Goal: Information Seeking & Learning: Learn about a topic

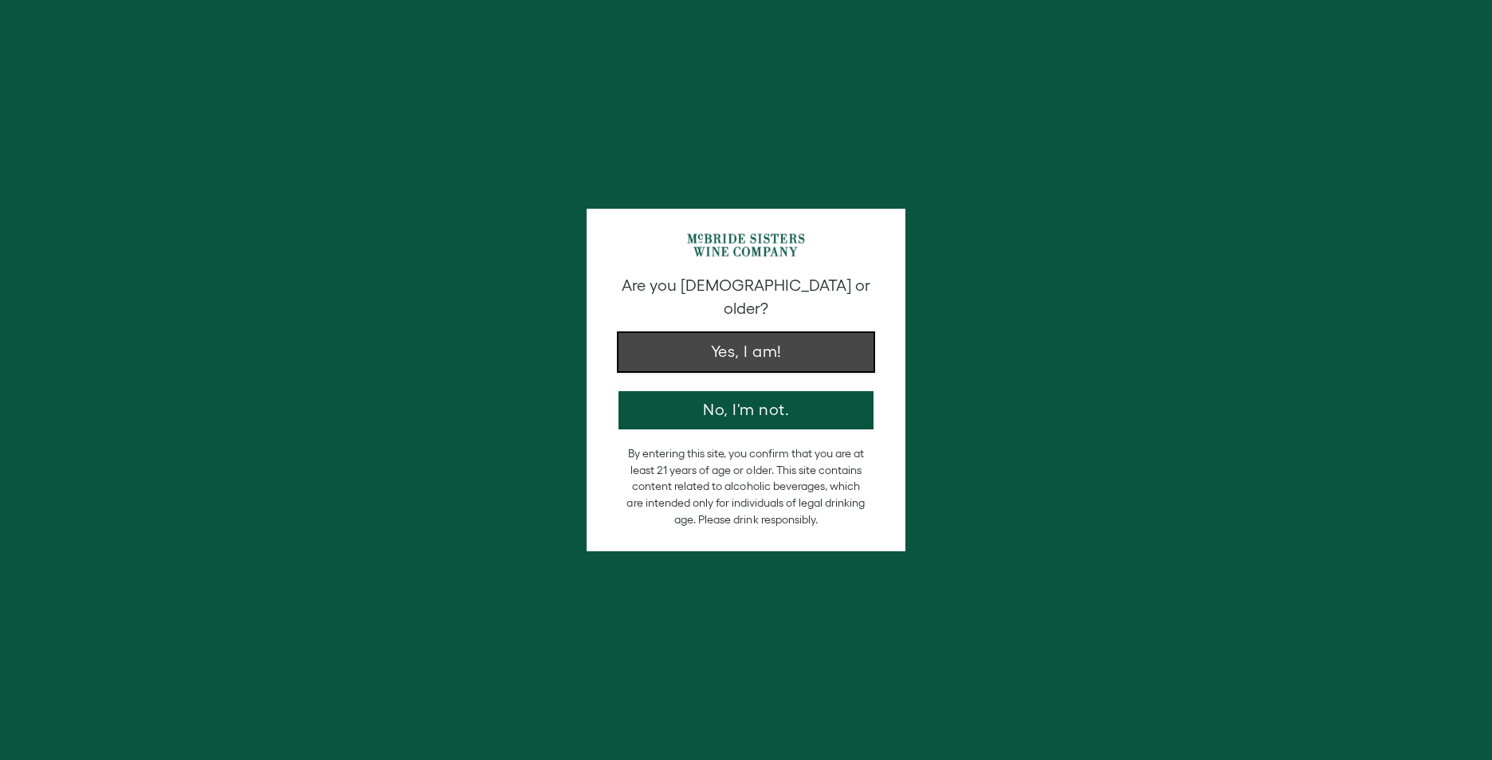
click at [745, 333] on button "Yes, I am!" at bounding box center [745, 352] width 255 height 38
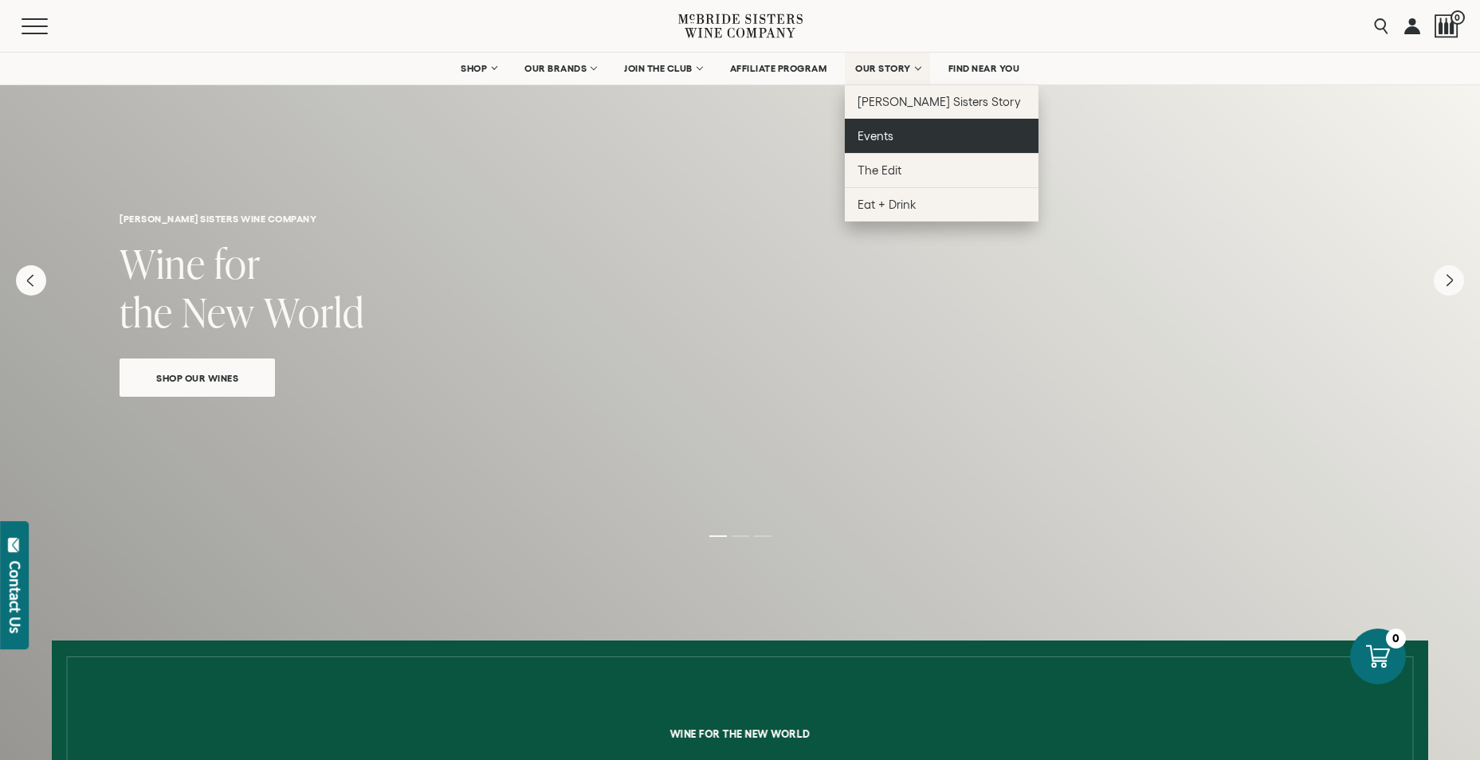
click at [885, 140] on span "Events" at bounding box center [876, 136] width 36 height 14
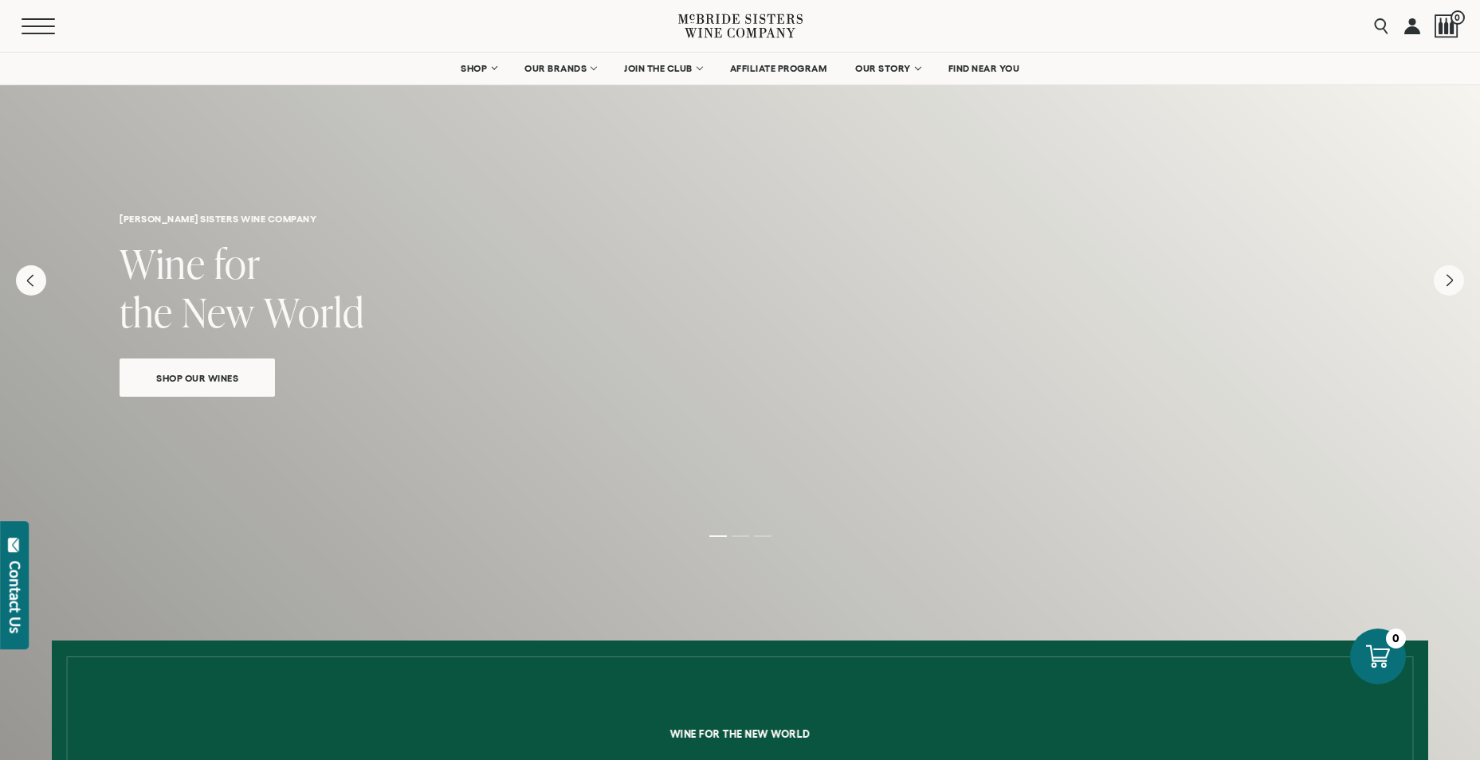
click at [36, 28] on button "Menu" at bounding box center [50, 26] width 57 height 16
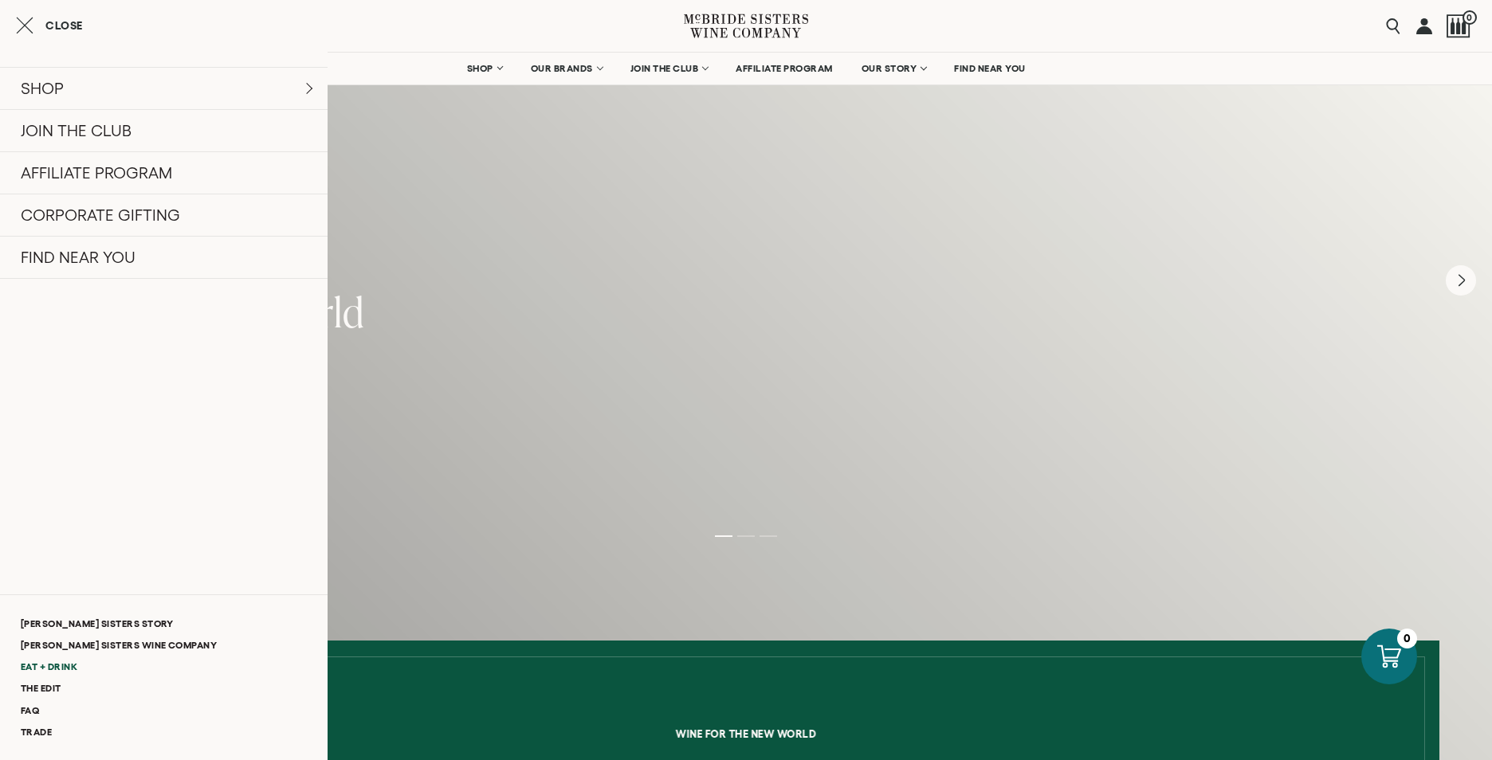
click at [53, 662] on link "Eat + Drink" at bounding box center [164, 667] width 328 height 22
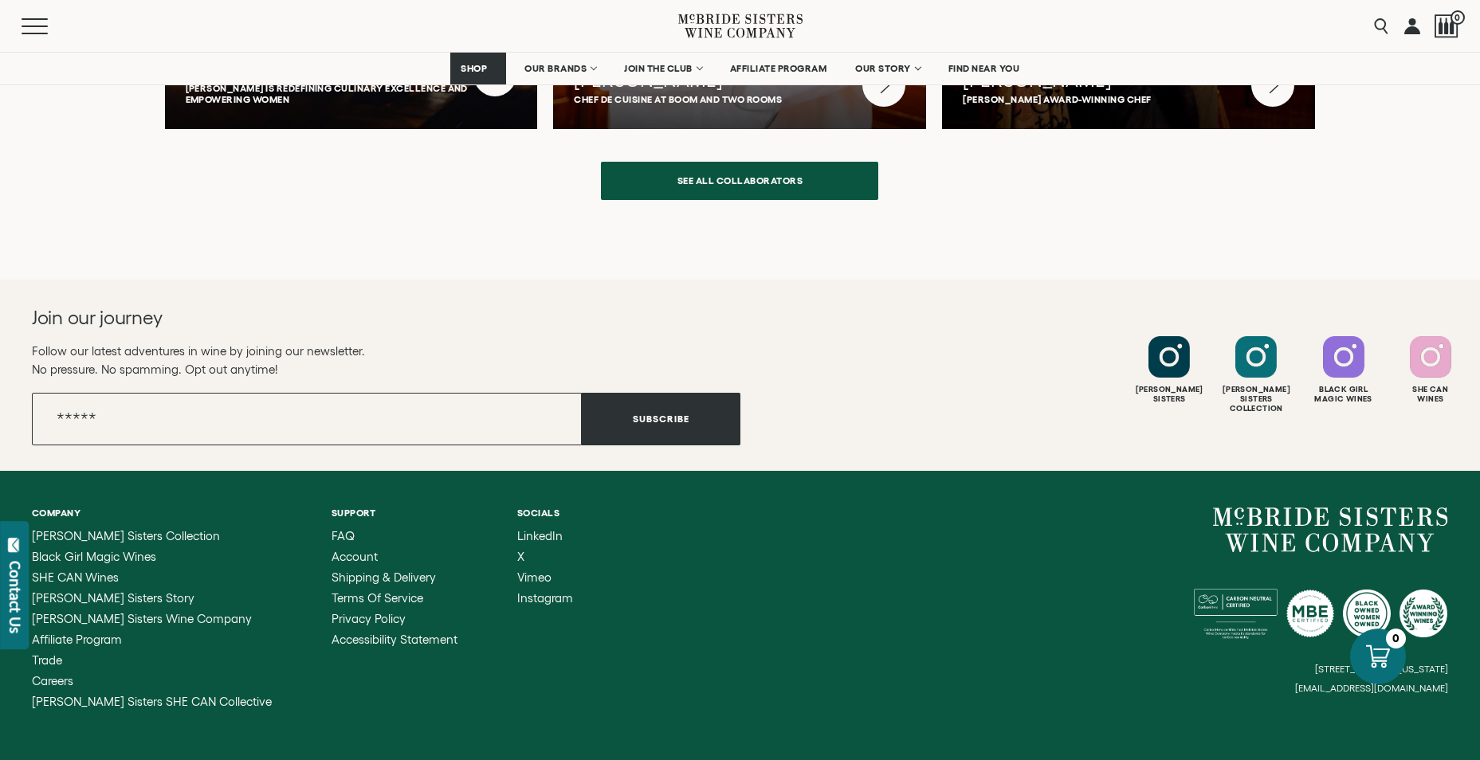
scroll to position [4291, 0]
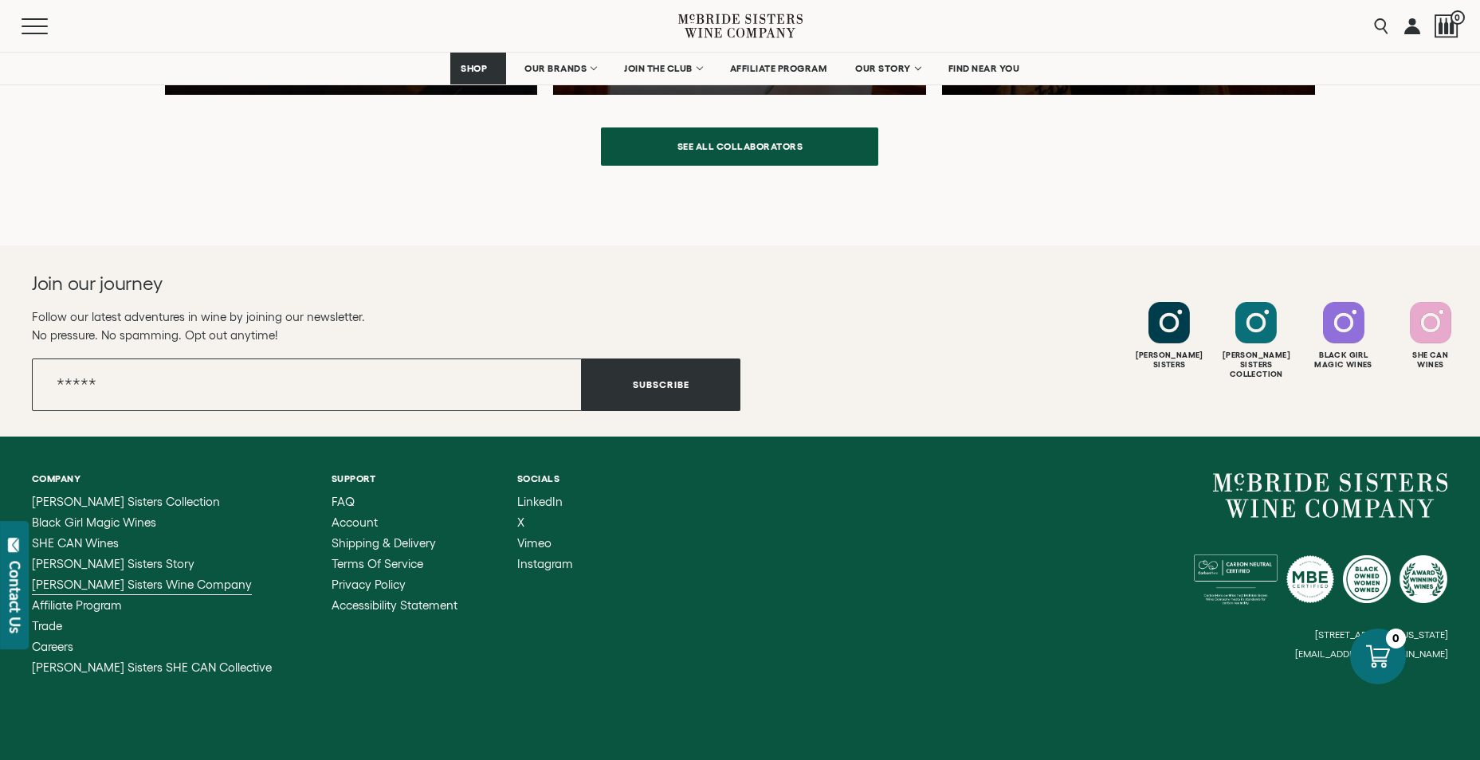
click at [171, 587] on span "[PERSON_NAME] Sisters Wine Company" at bounding box center [142, 585] width 220 height 14
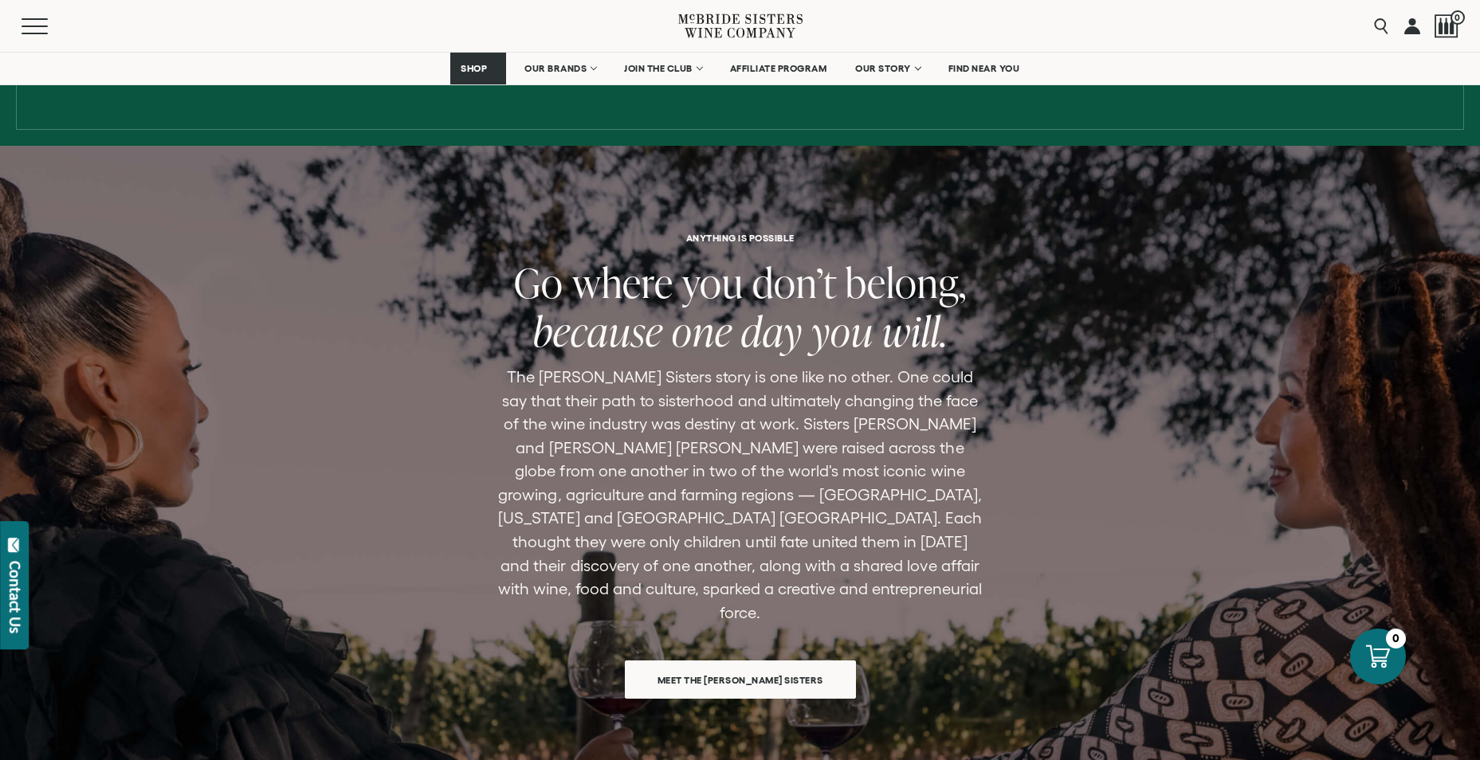
scroll to position [956, 0]
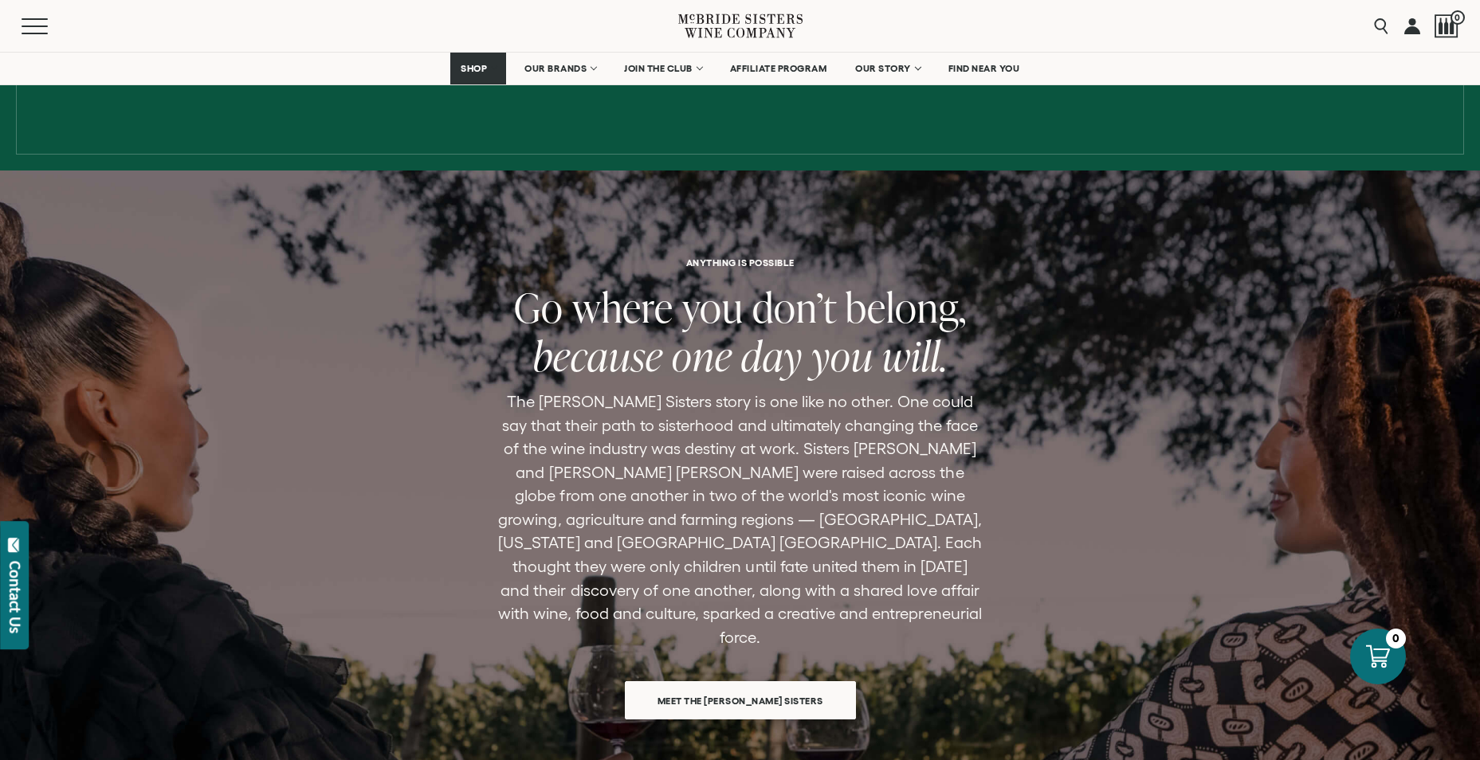
click at [752, 685] on span "Meet the [PERSON_NAME] Sisters" at bounding box center [741, 700] width 222 height 31
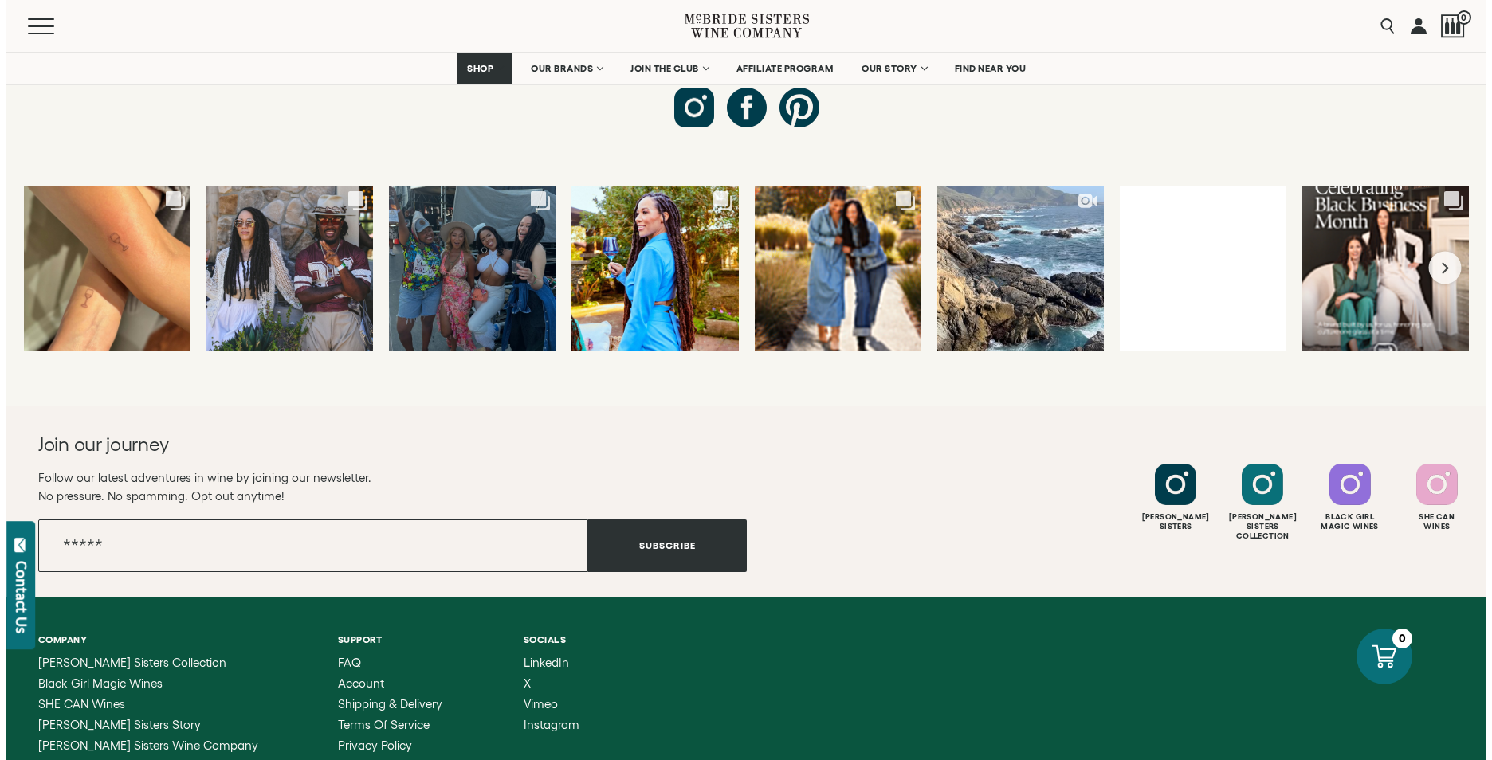
scroll to position [5868, 0]
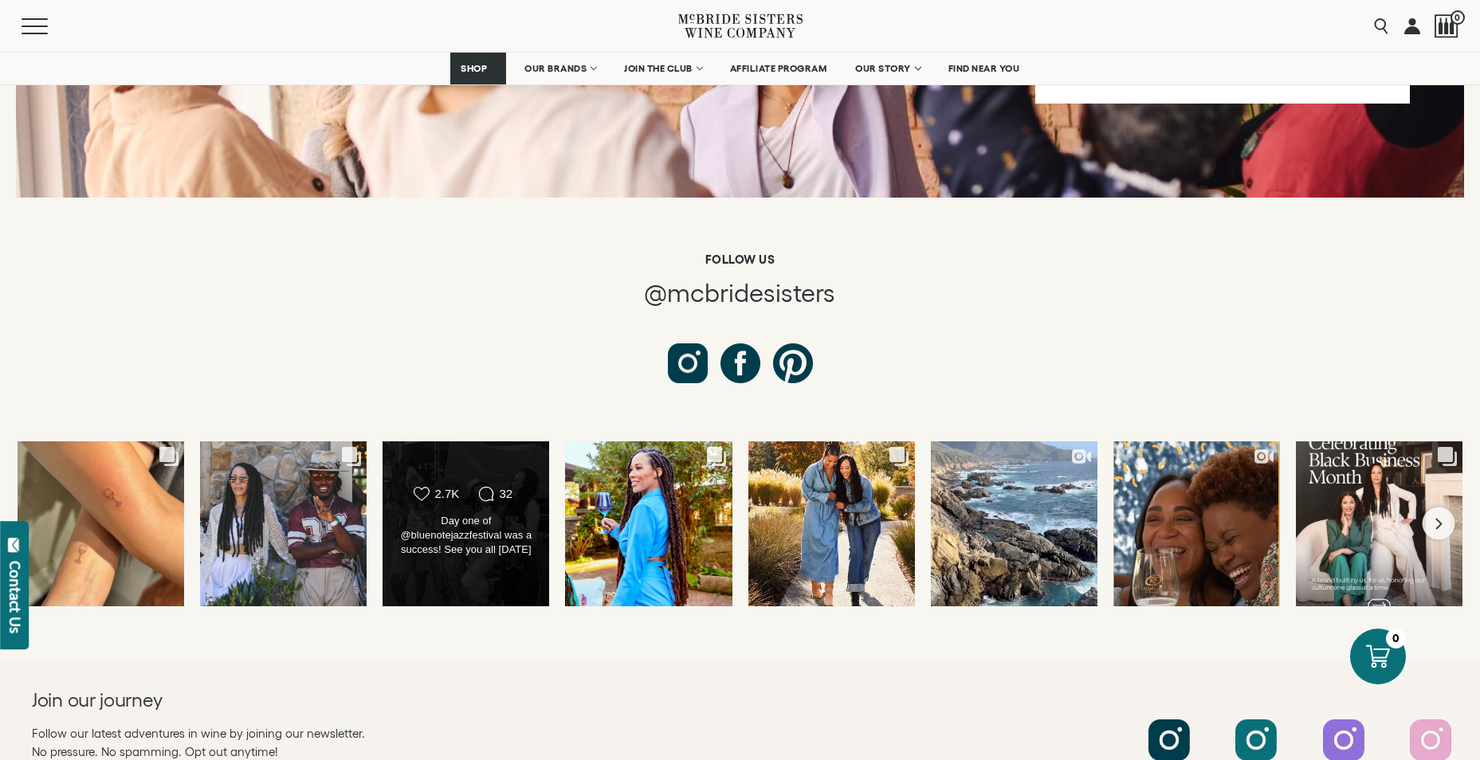
click at [490, 514] on div "Day one of @bluenotejazzfestival was a success! See you all [DATE] at the @blac…" at bounding box center [465, 536] width 135 height 45
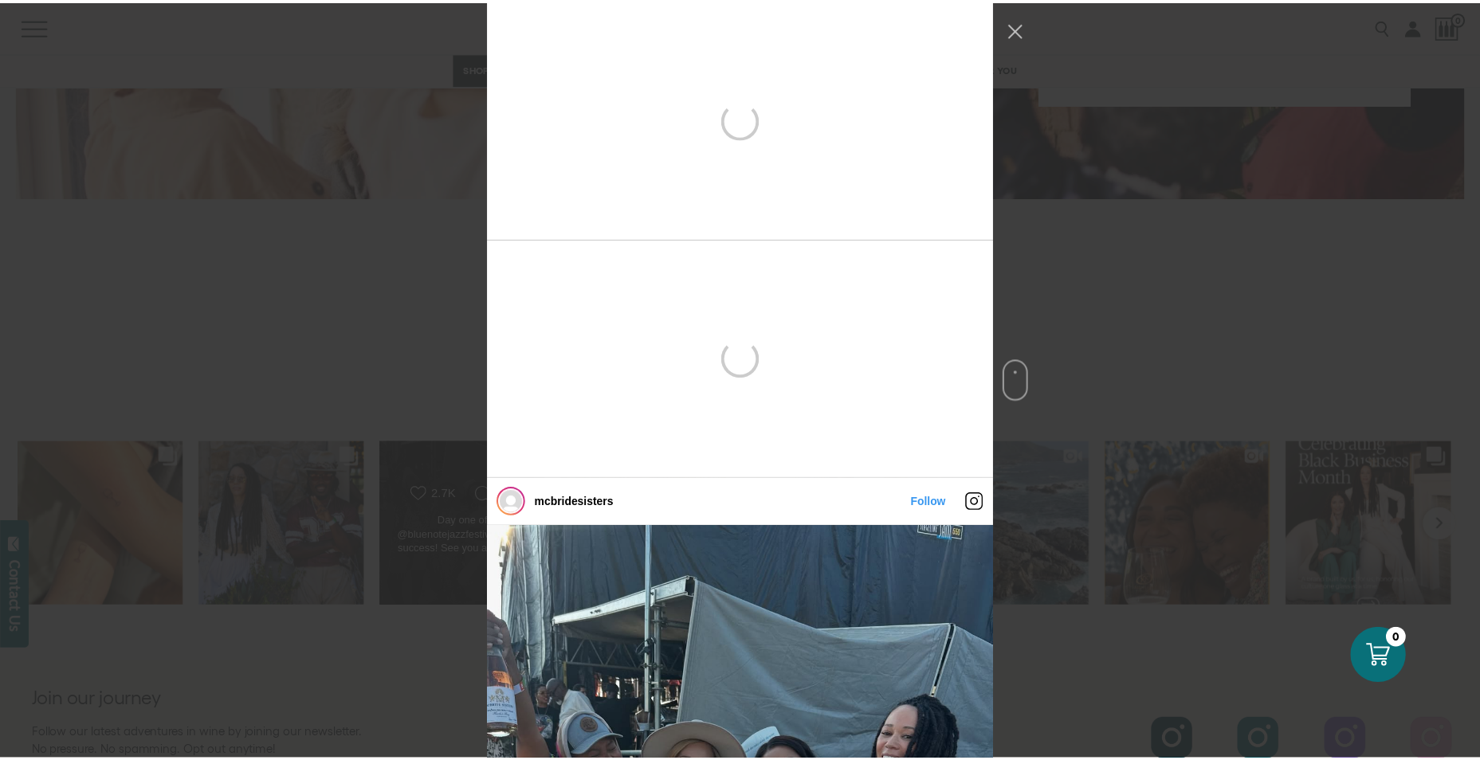
scroll to position [478, 0]
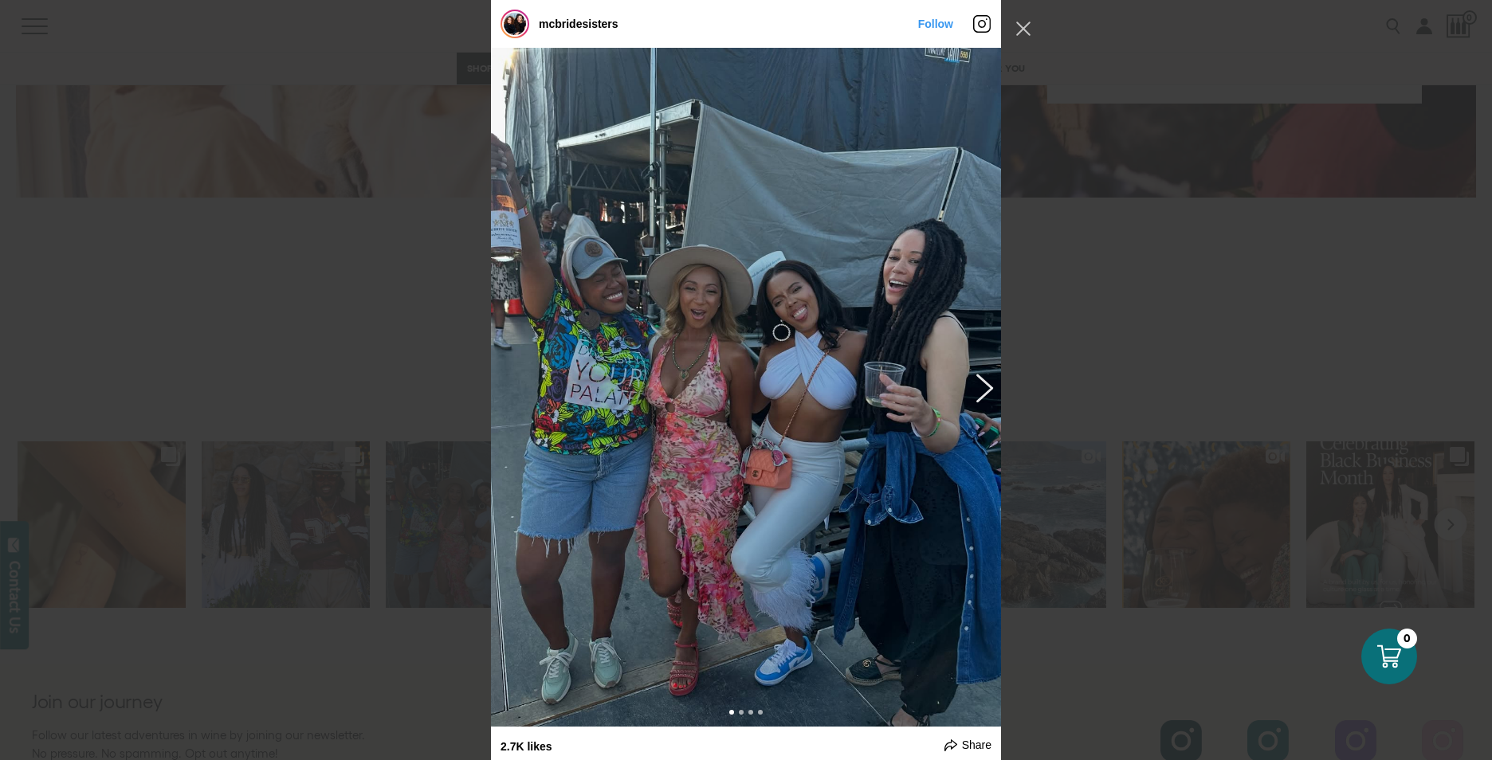
click at [979, 392] on button "Previous image" at bounding box center [981, 387] width 19 height 29
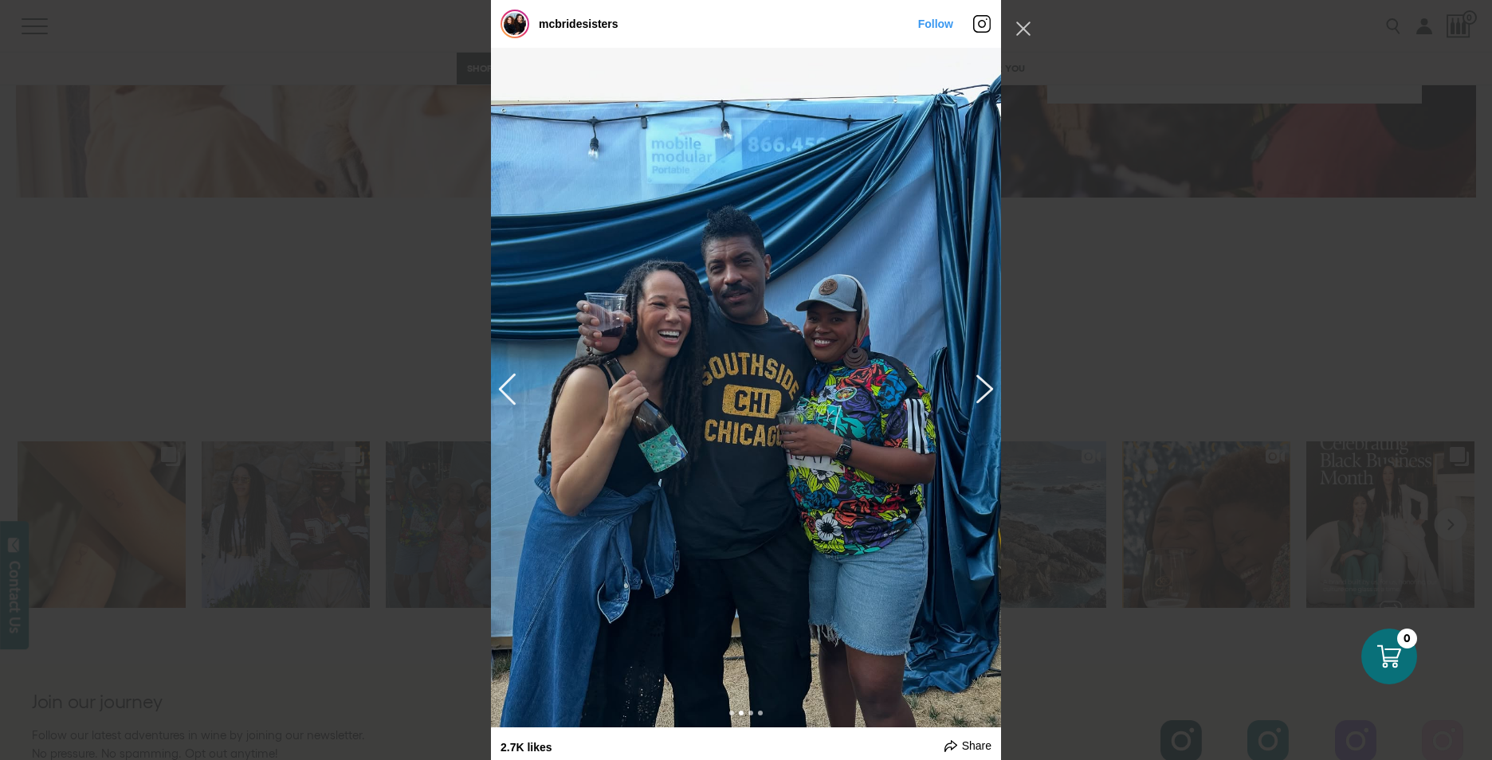
click at [979, 392] on button "Previous image" at bounding box center [981, 388] width 19 height 29
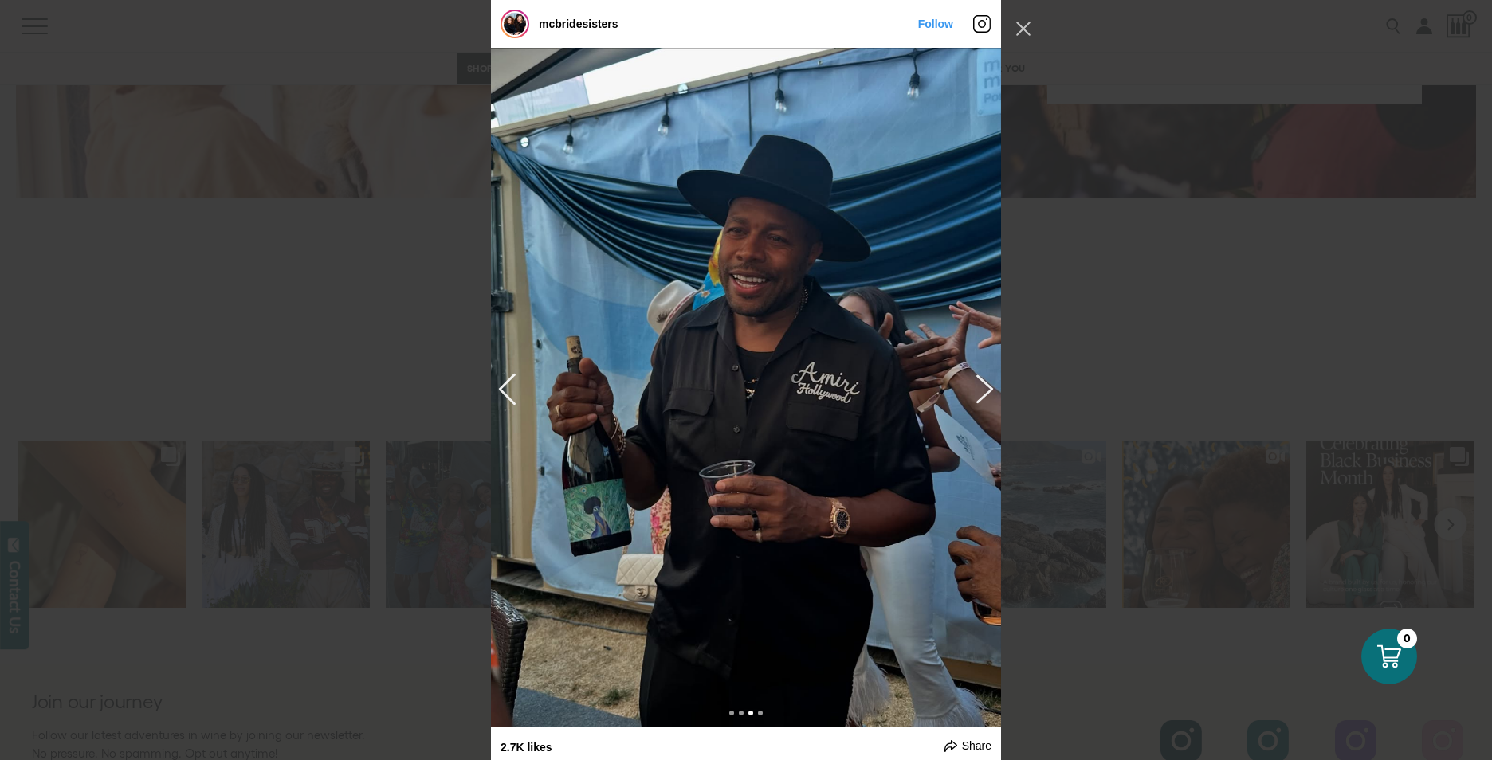
click at [979, 392] on button "Previous image" at bounding box center [981, 388] width 19 height 29
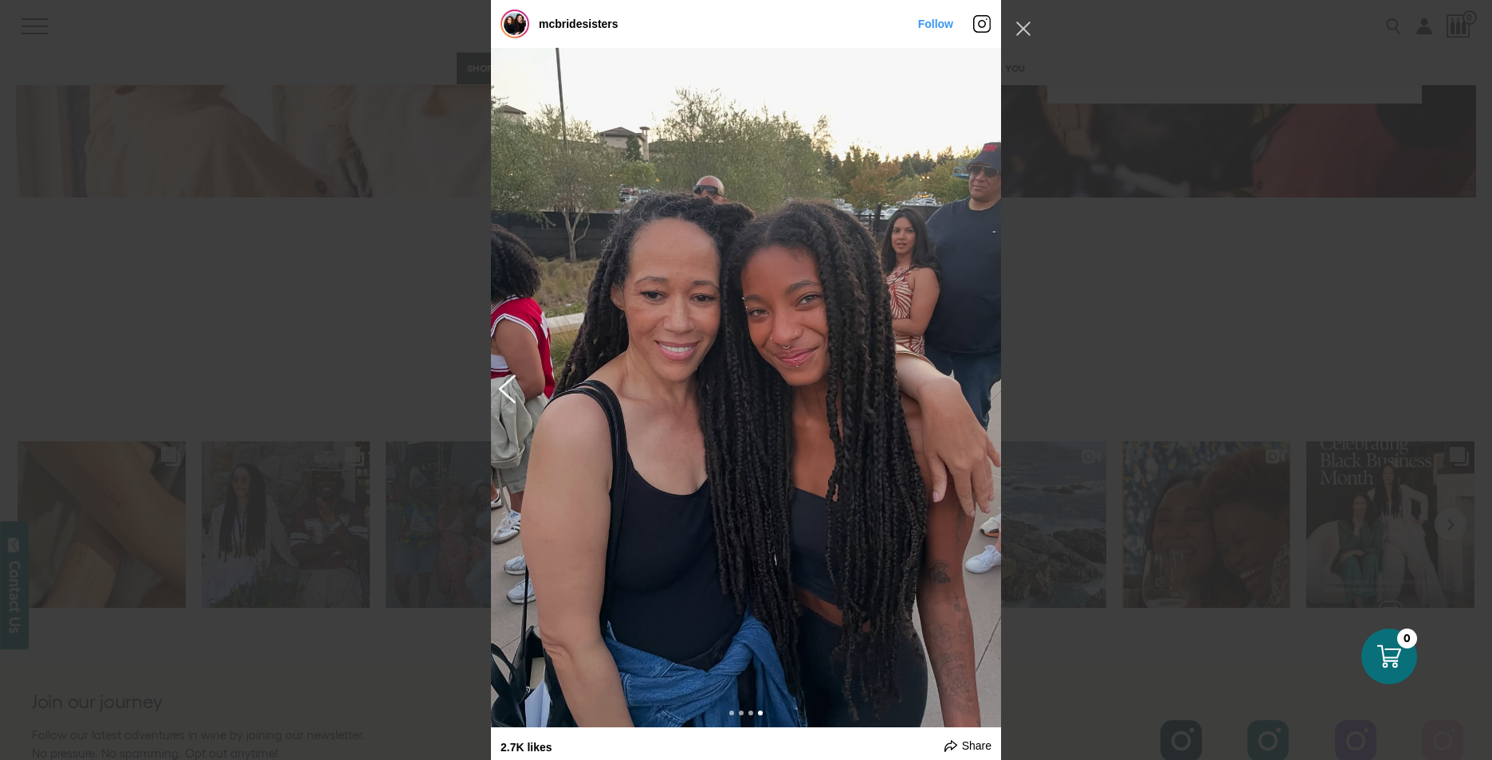
click at [500, 385] on button "Next image" at bounding box center [509, 388] width 19 height 29
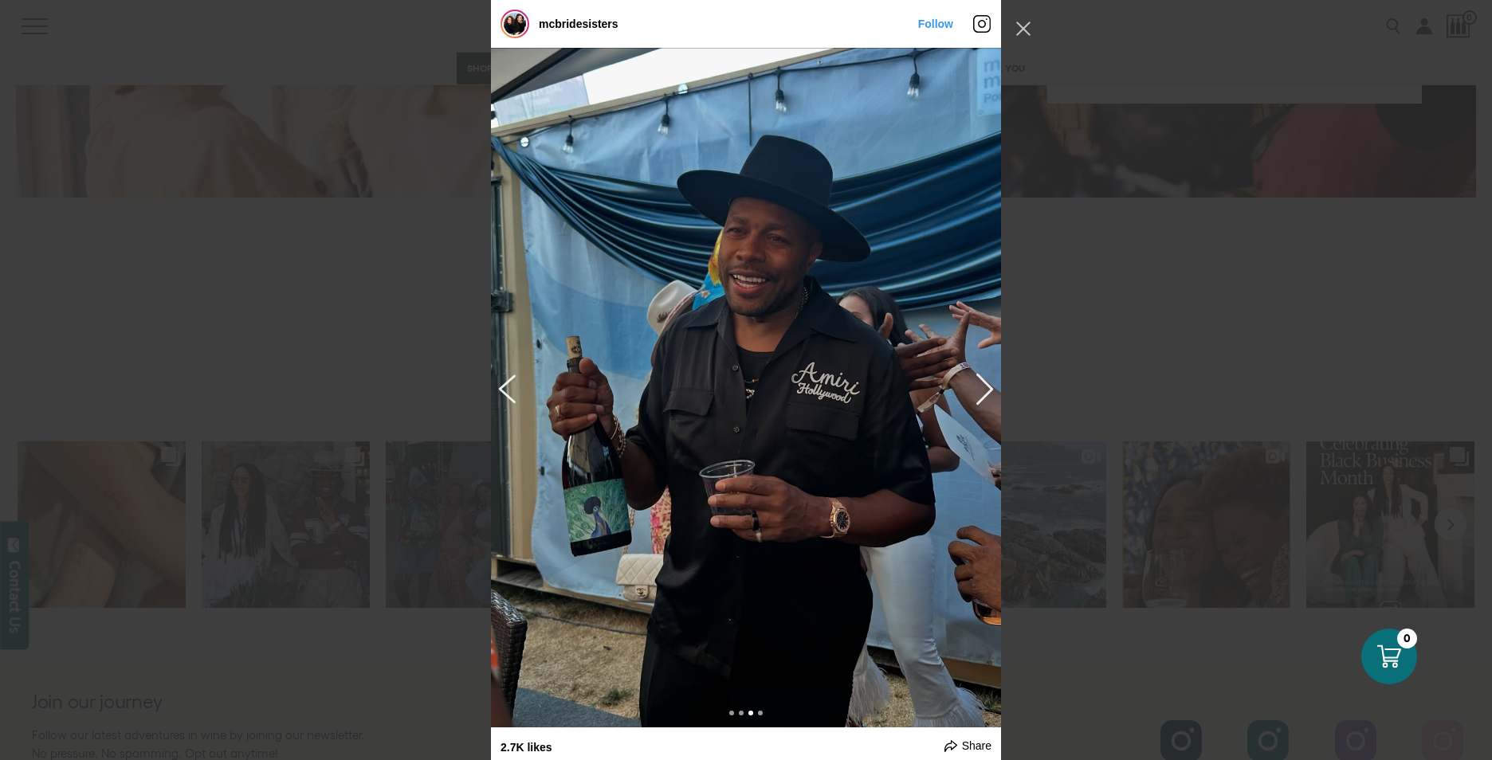
click at [500, 385] on button "Next image" at bounding box center [509, 388] width 19 height 29
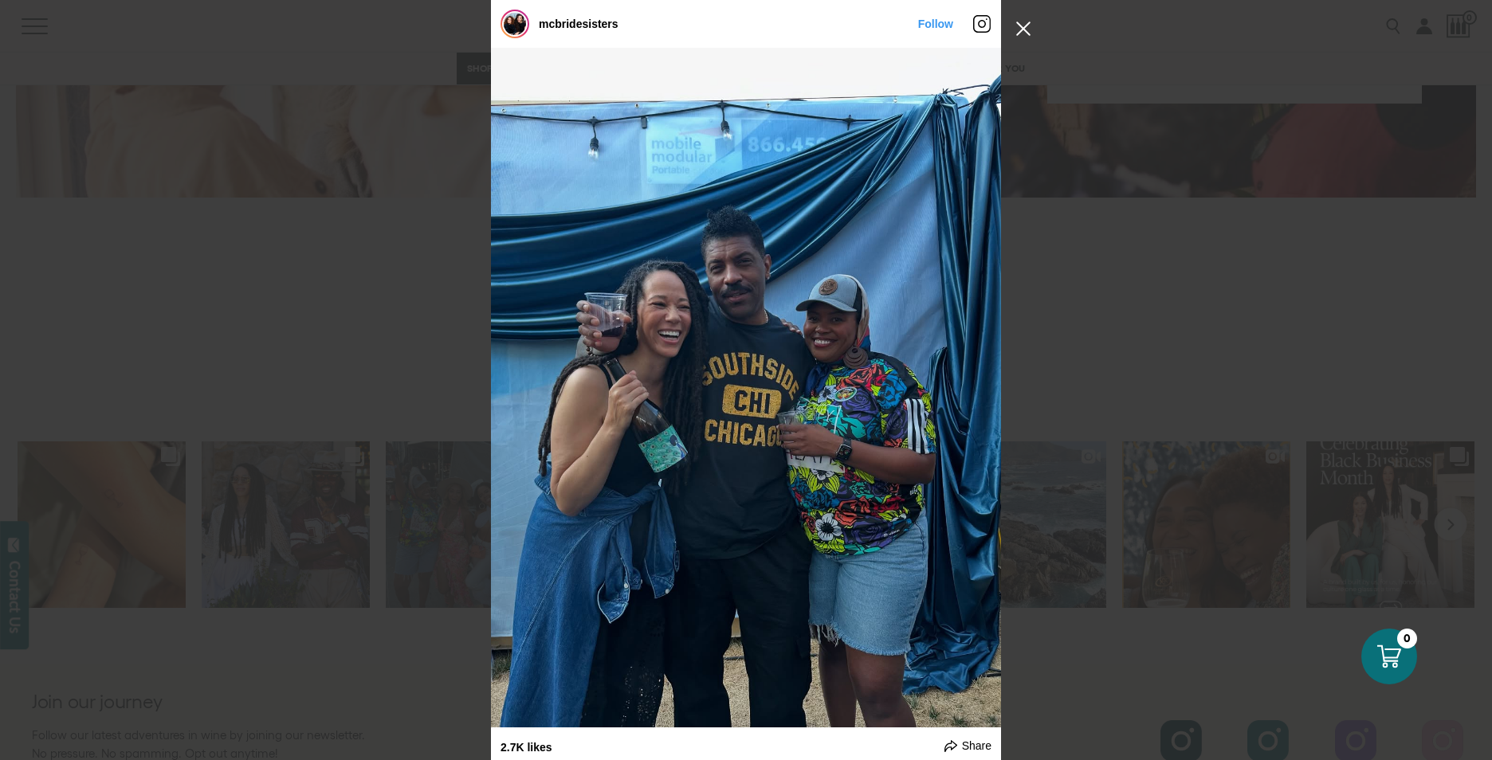
click at [1019, 23] on button "Close Instagram Feed Popup" at bounding box center [1024, 29] width 26 height 26
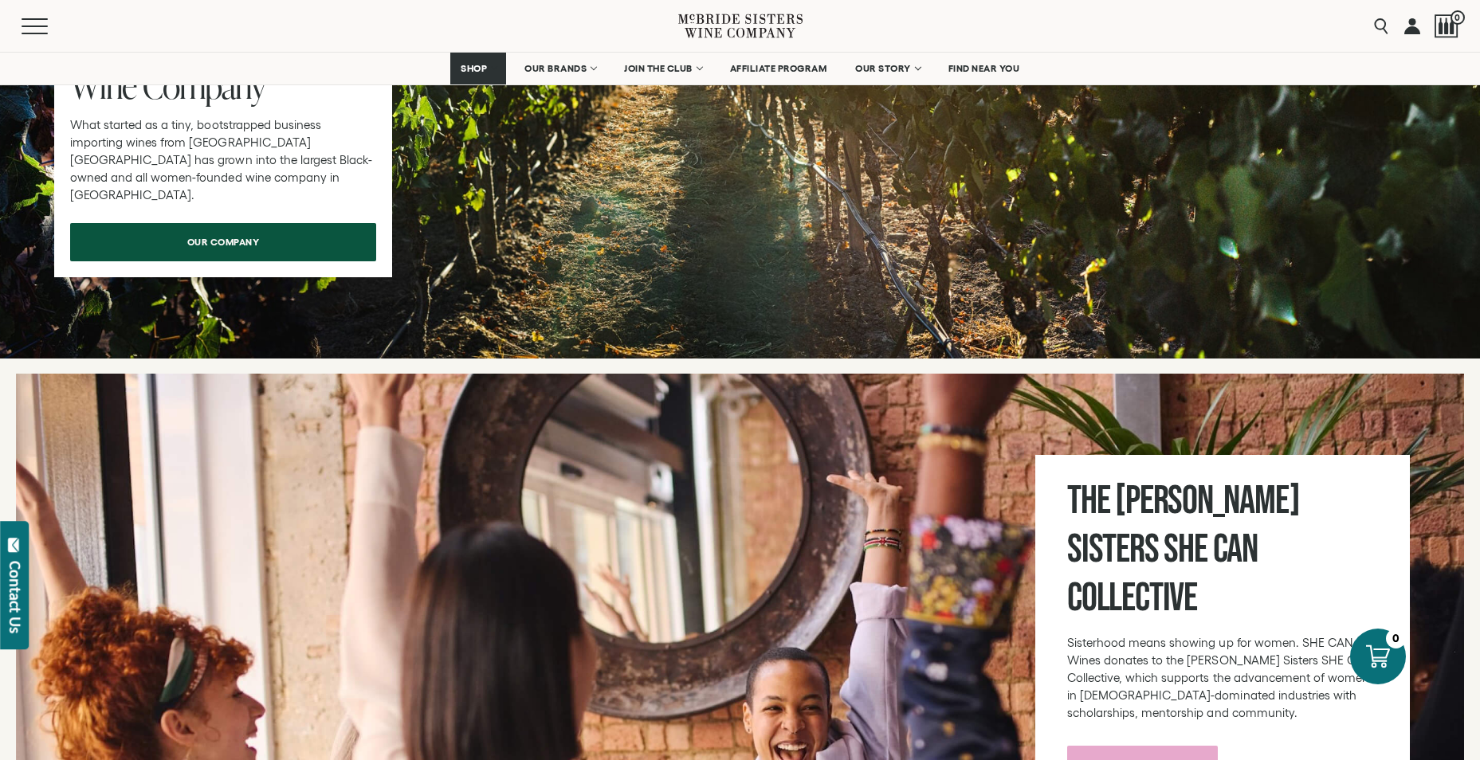
scroll to position [5151, 0]
